Goal: Find contact information: Obtain details needed to contact an individual or organization

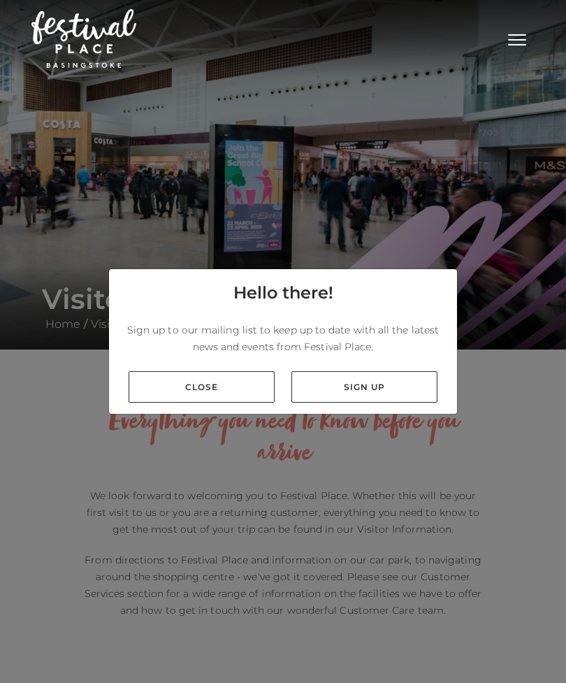
click at [170, 402] on link "Close" at bounding box center [202, 386] width 146 height 31
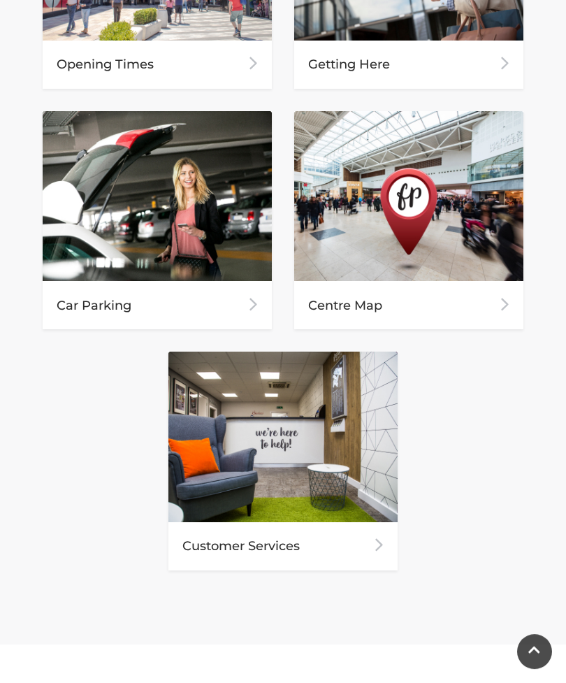
scroll to position [888, 0]
click at [364, 521] on img at bounding box center [282, 436] width 229 height 170
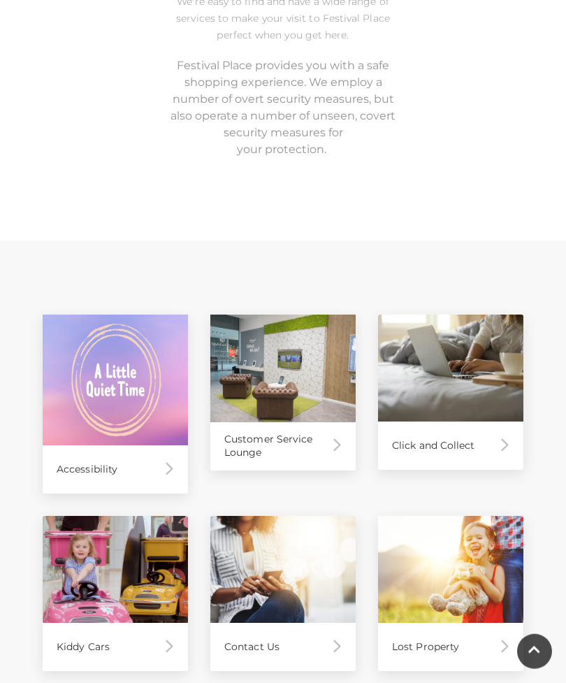
scroll to position [463, 0]
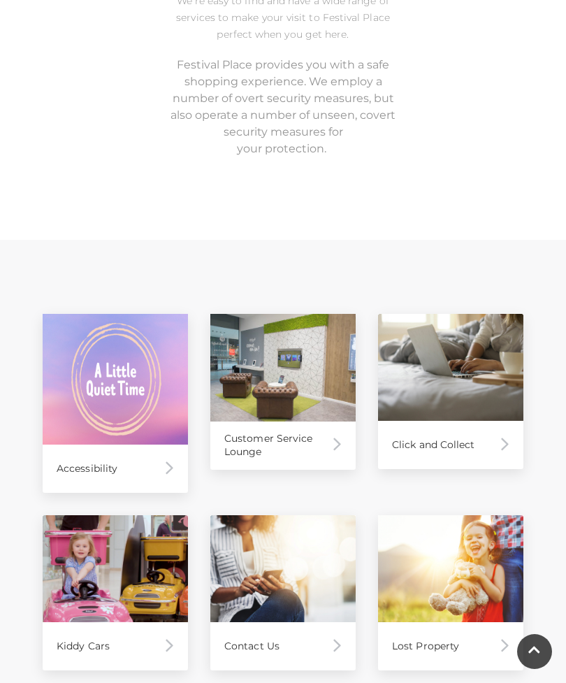
click at [495, 455] on div "Click and Collect" at bounding box center [450, 445] width 145 height 48
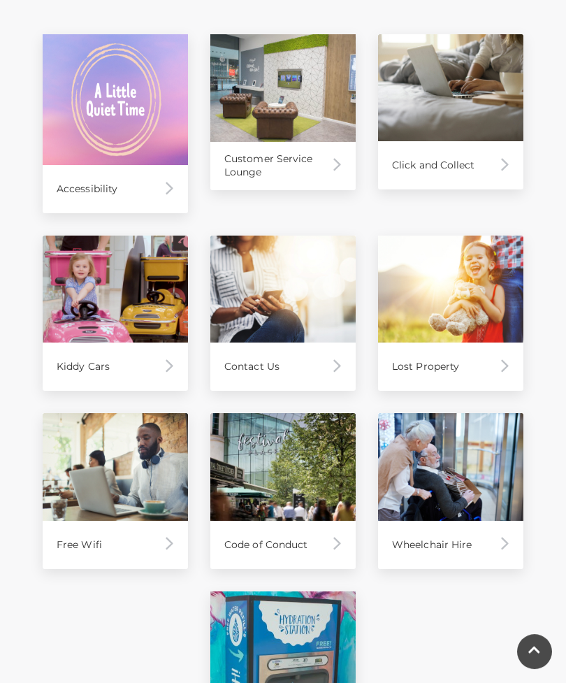
scroll to position [743, 0]
click at [313, 367] on div "Contact Us" at bounding box center [282, 366] width 145 height 48
